Goal: Communication & Community: Answer question/provide support

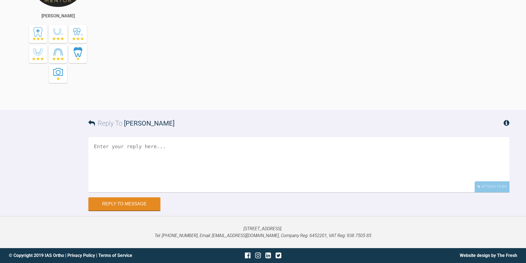
scroll to position [1545, 0]
click at [220, 192] on textarea at bounding box center [298, 164] width 421 height 55
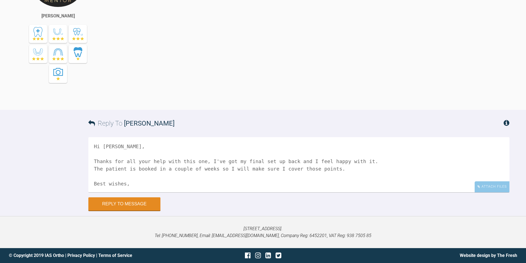
scroll to position [2, 0]
type textarea "Hi Kelly, Thanks for all your help with this one, I've got my final set up back…"
click at [113, 211] on button "Reply to Message" at bounding box center [124, 204] width 72 height 13
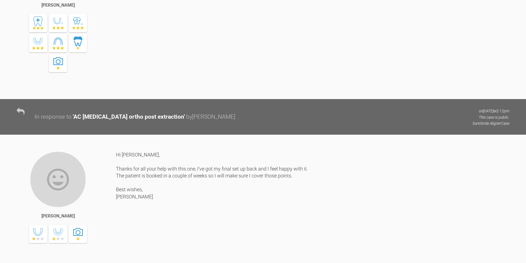
scroll to position [1513, 0]
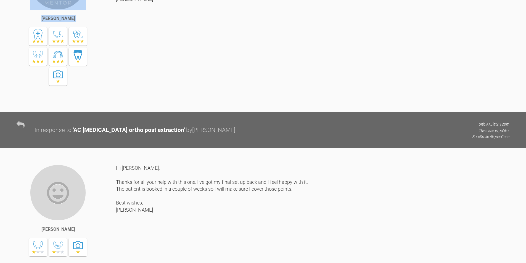
drag, startPoint x: 469, startPoint y: 68, endPoint x: 111, endPoint y: 31, distance: 359.9
click at [111, 31] on div "Kelly Toft Hi Sally, I think this is more what I was expecting in terms of the …" at bounding box center [263, 33] width 526 height 159
click at [137, 56] on div "Hi Sally, I think this is more what I was expecting in terms of the IPR. I'd as…" at bounding box center [312, 29] width 393 height 150
drag, startPoint x: 191, startPoint y: 75, endPoint x: 219, endPoint y: 73, distance: 27.7
click at [191, 75] on div "Hi Sally, I think this is more what I was expecting in terms of the IPR. I'd as…" at bounding box center [312, 29] width 393 height 150
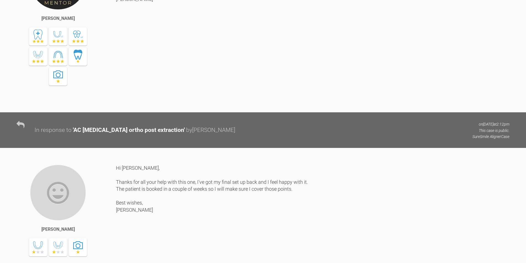
drag, startPoint x: 464, startPoint y: 68, endPoint x: 116, endPoint y: 35, distance: 349.3
click at [116, 35] on div "Hi Sally, I think this is more what I was expecting in terms of the IPR. I'd as…" at bounding box center [312, 29] width 393 height 150
copy div "Hi Sally, I think this is more what I was expecting in terms of the IPR. I'd as…"
